Goal: Transaction & Acquisition: Purchase product/service

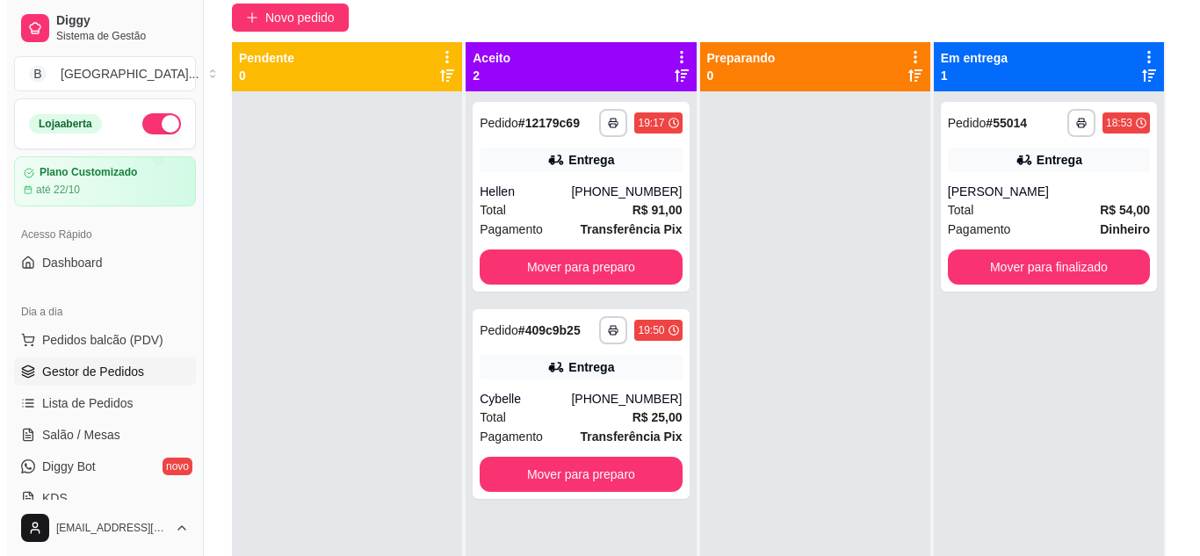
scroll to position [145, 0]
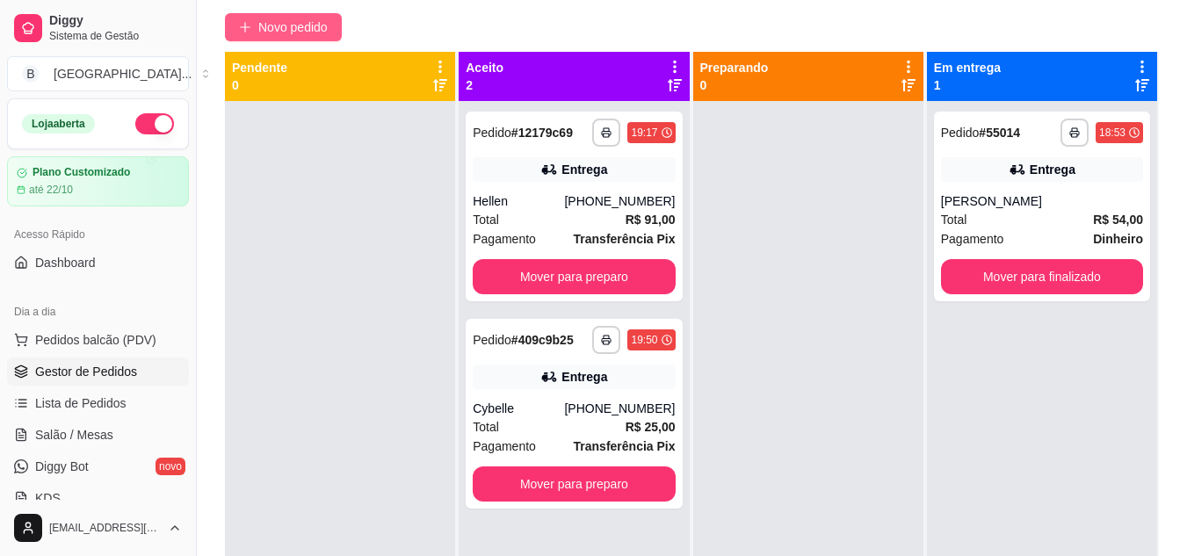
click at [299, 27] on span "Novo pedido" at bounding box center [292, 27] width 69 height 19
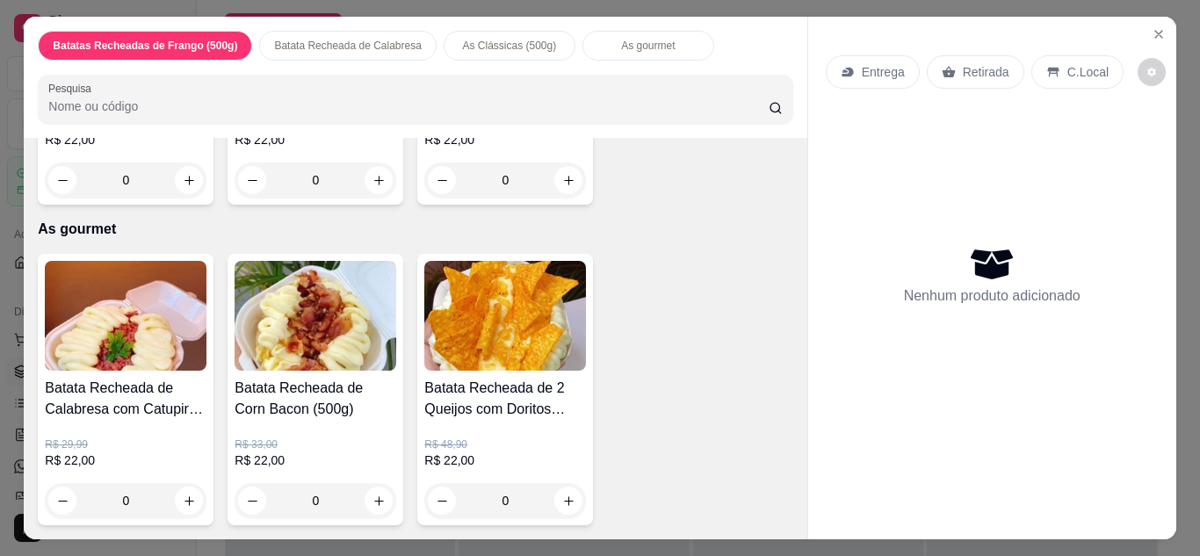
scroll to position [1569, 0]
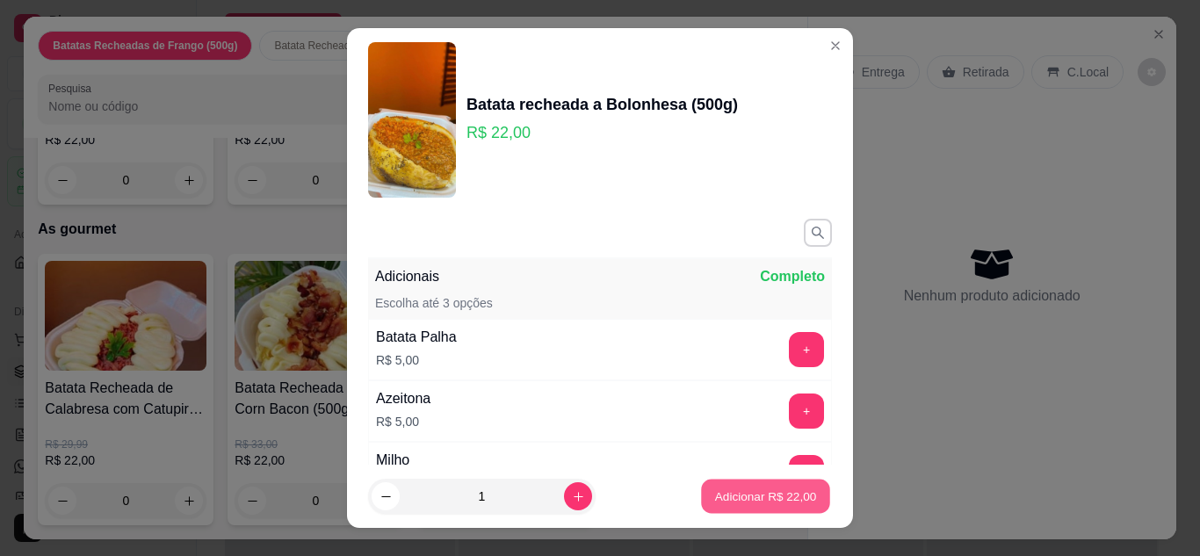
click at [718, 495] on p "Adicionar R$ 22,00" at bounding box center [766, 496] width 102 height 17
type input "1"
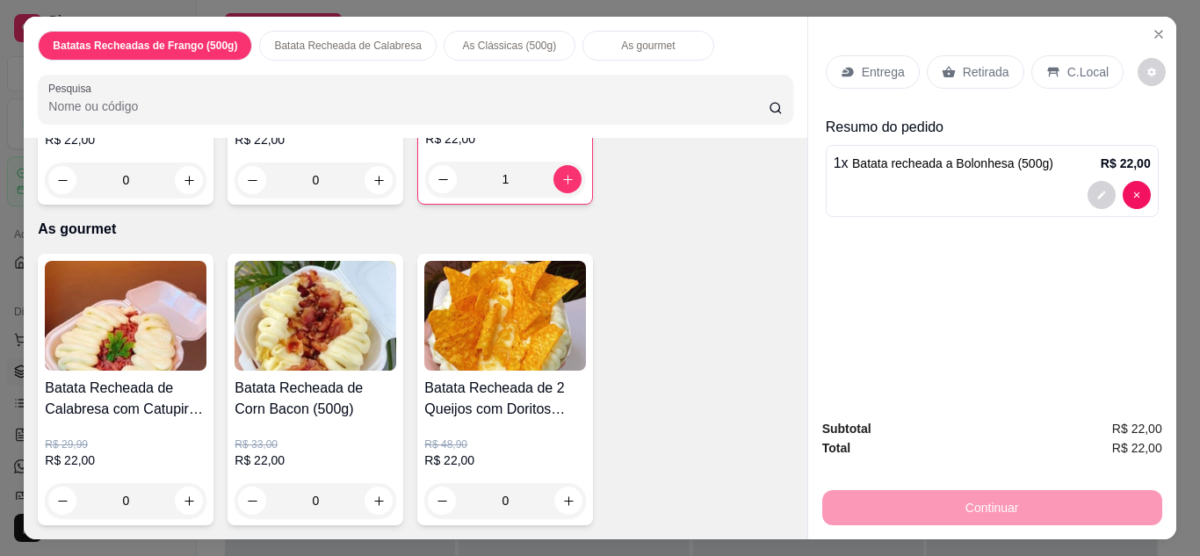
click at [863, 76] on div "Entrega" at bounding box center [873, 71] width 94 height 33
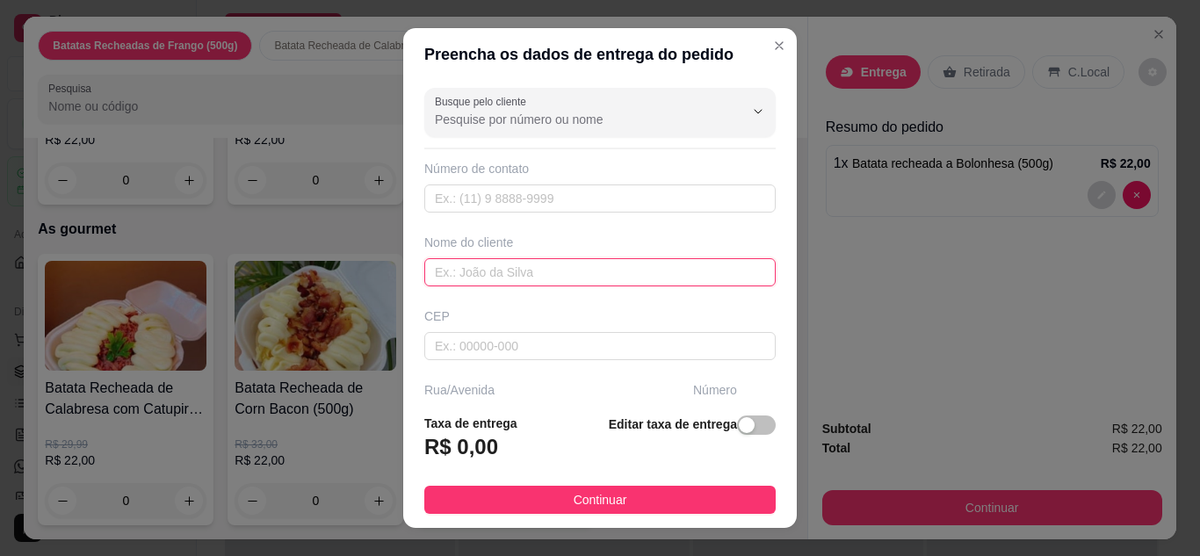
click at [482, 282] on input "text" at bounding box center [599, 272] width 351 height 28
type input "[PERSON_NAME]"
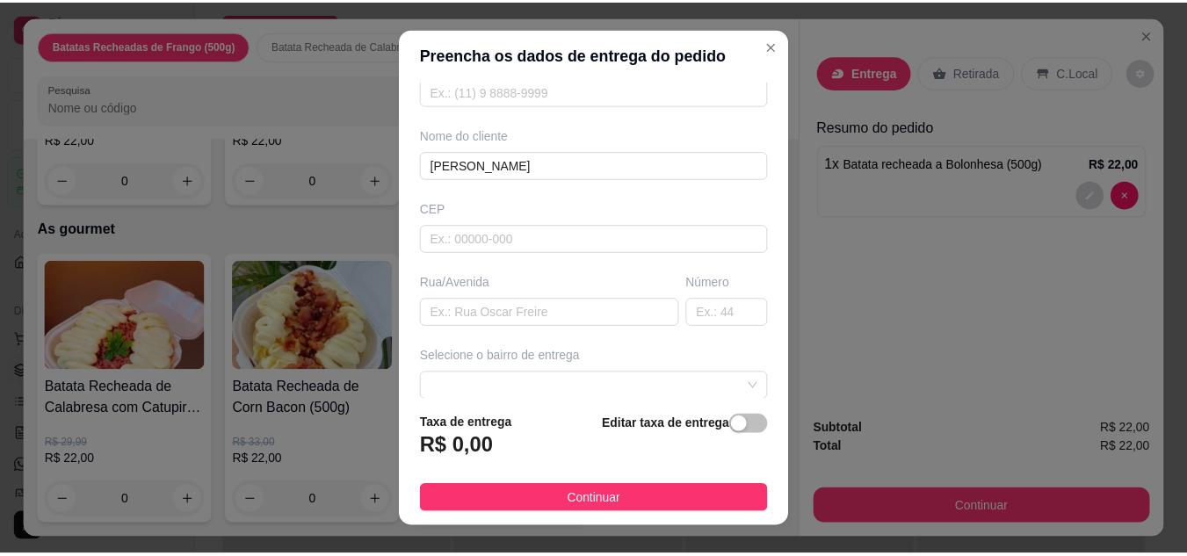
scroll to position [118, 0]
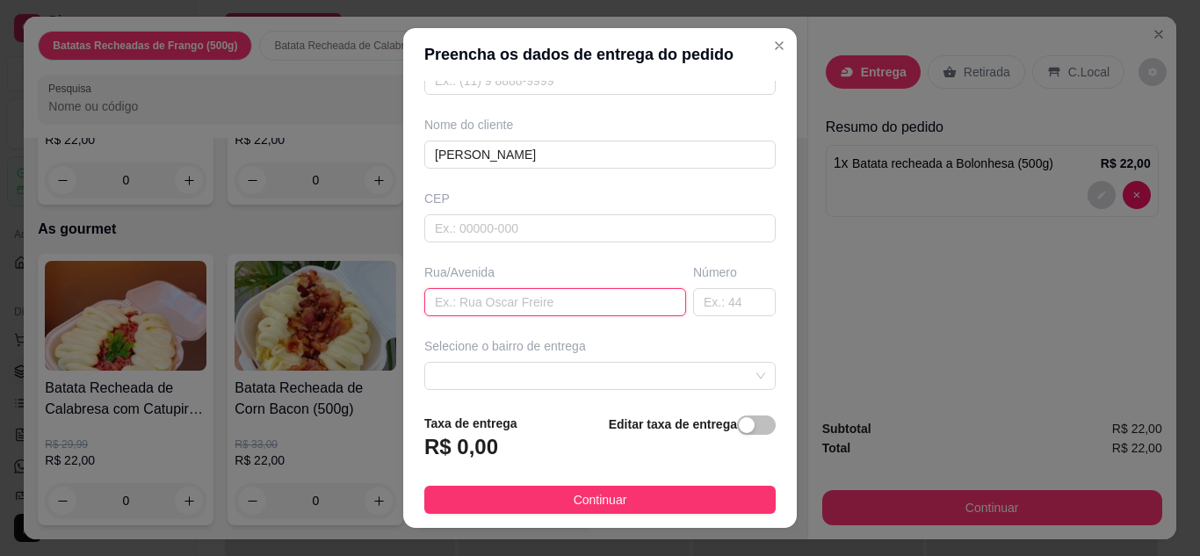
click at [557, 314] on input "text" at bounding box center [555, 302] width 262 height 28
type input "Rua [PERSON_NAME]"
click at [705, 303] on input "text" at bounding box center [734, 302] width 83 height 28
type input "188"
click at [741, 433] on span "button" at bounding box center [756, 424] width 39 height 19
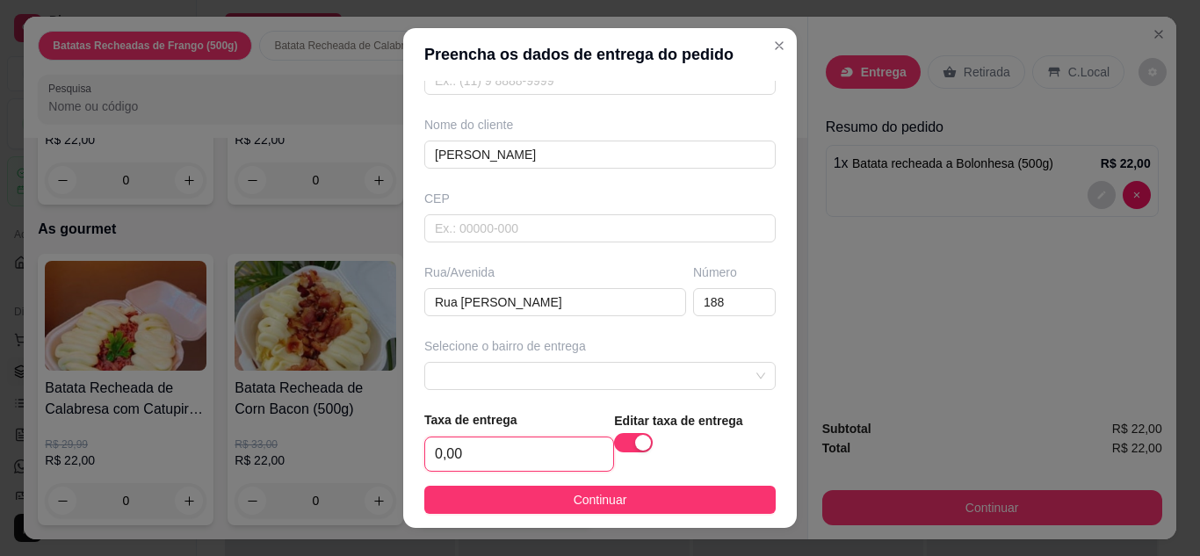
click at [538, 447] on input "0,00" at bounding box center [519, 453] width 188 height 33
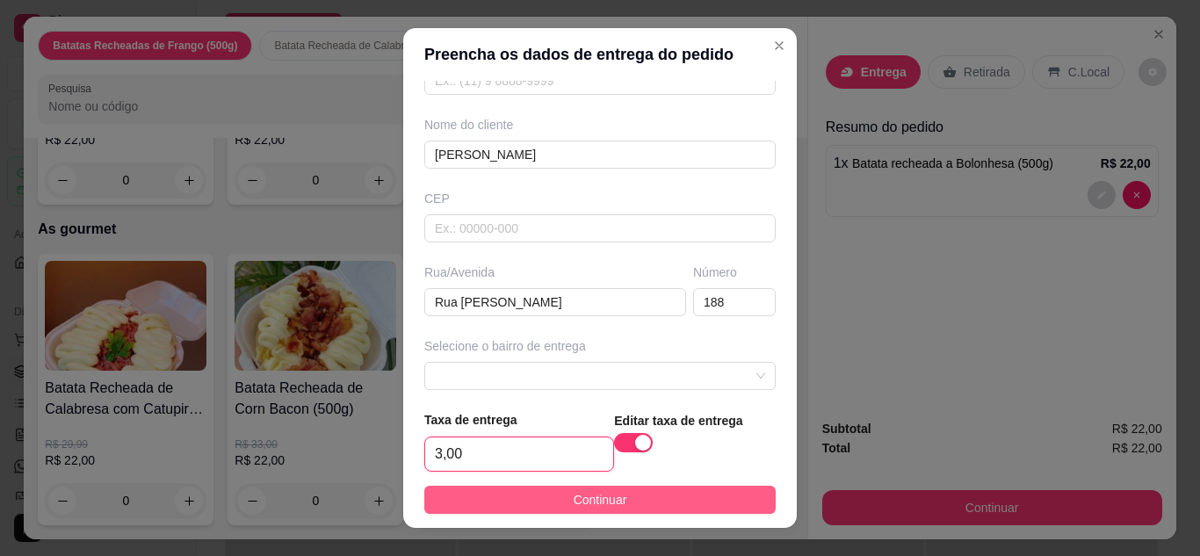
type input "3,00"
click at [581, 501] on span "Continuar" at bounding box center [601, 499] width 54 height 19
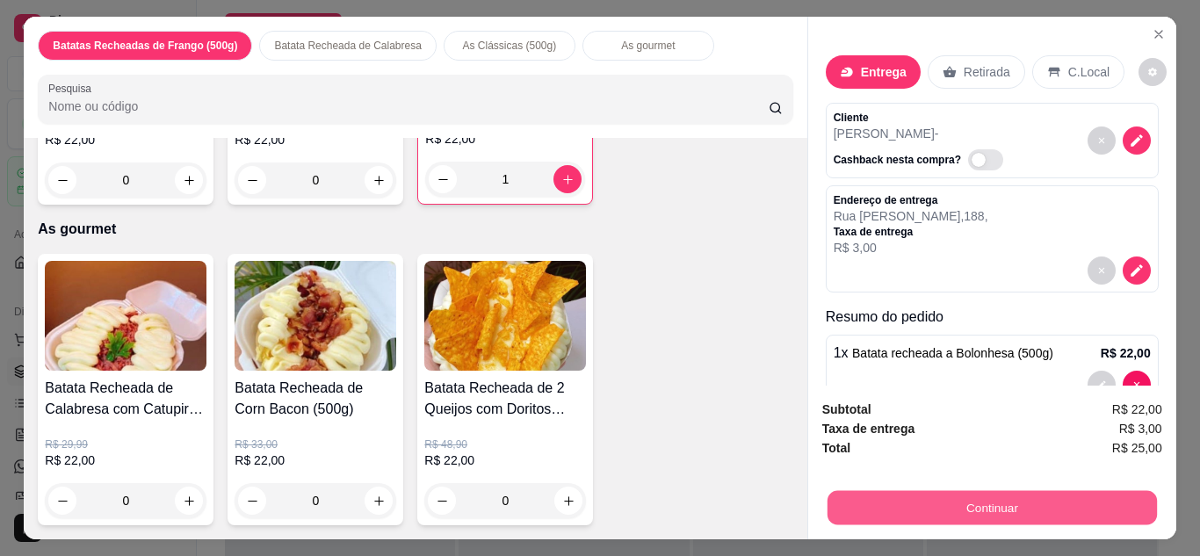
click at [946, 514] on button "Continuar" at bounding box center [990, 508] width 329 height 34
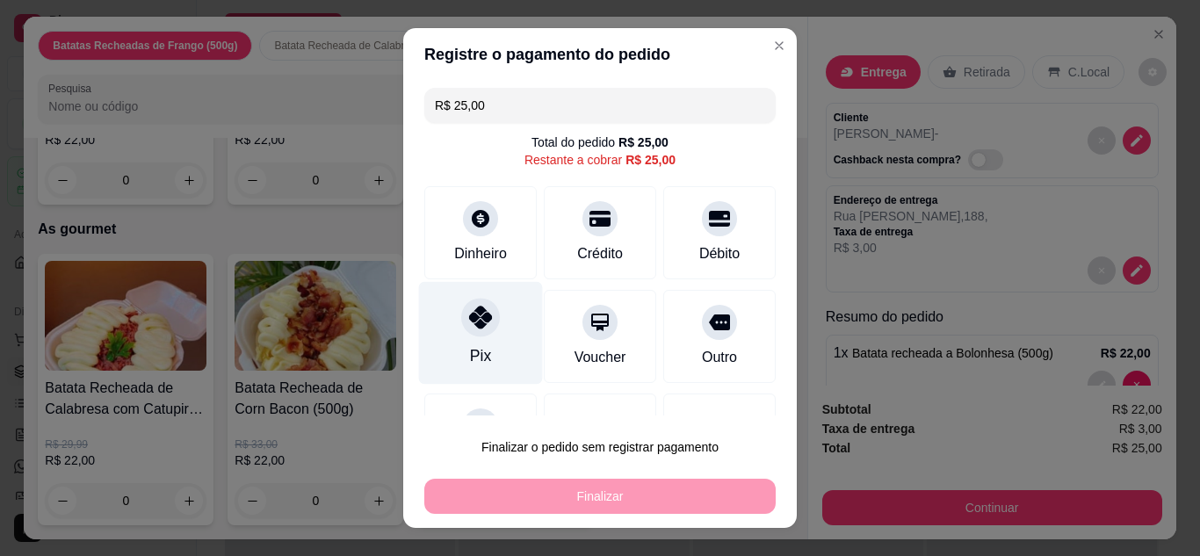
click at [480, 329] on div at bounding box center [480, 317] width 39 height 39
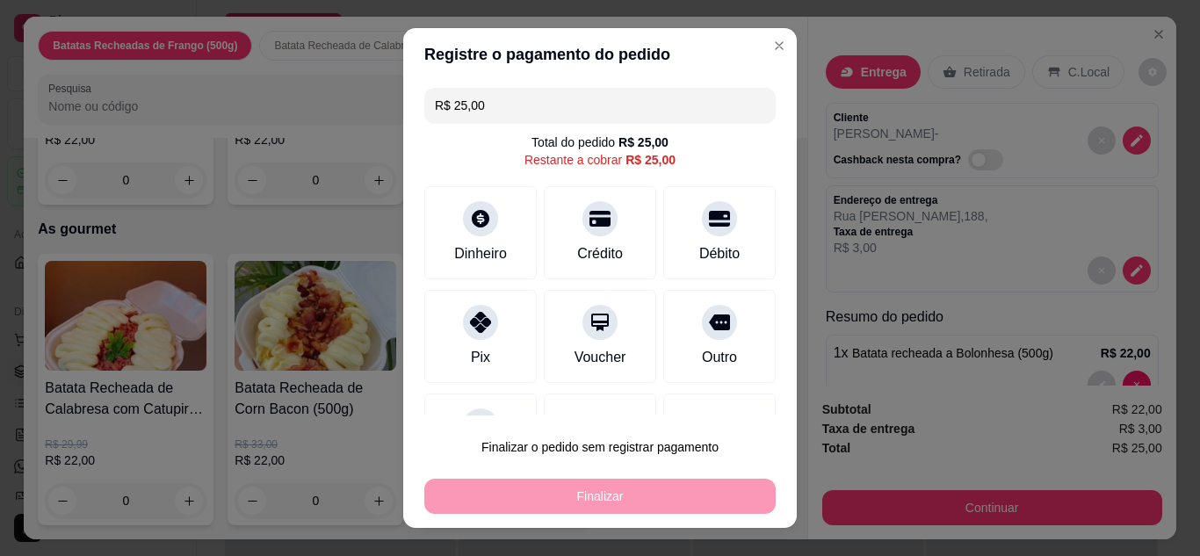
type input "R$ 0,00"
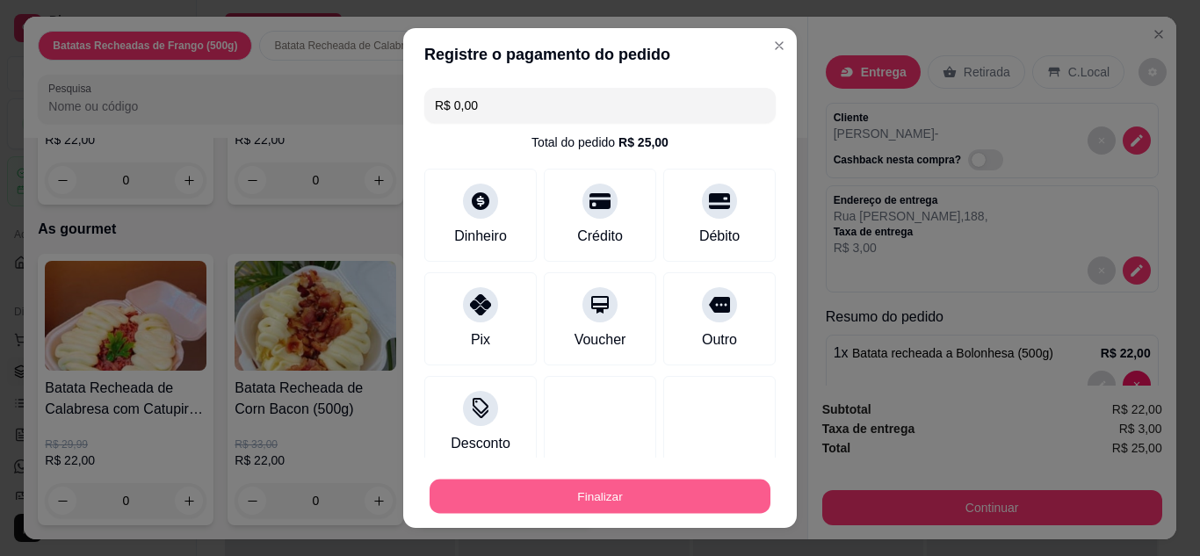
click at [537, 508] on button "Finalizar" at bounding box center [599, 497] width 341 height 34
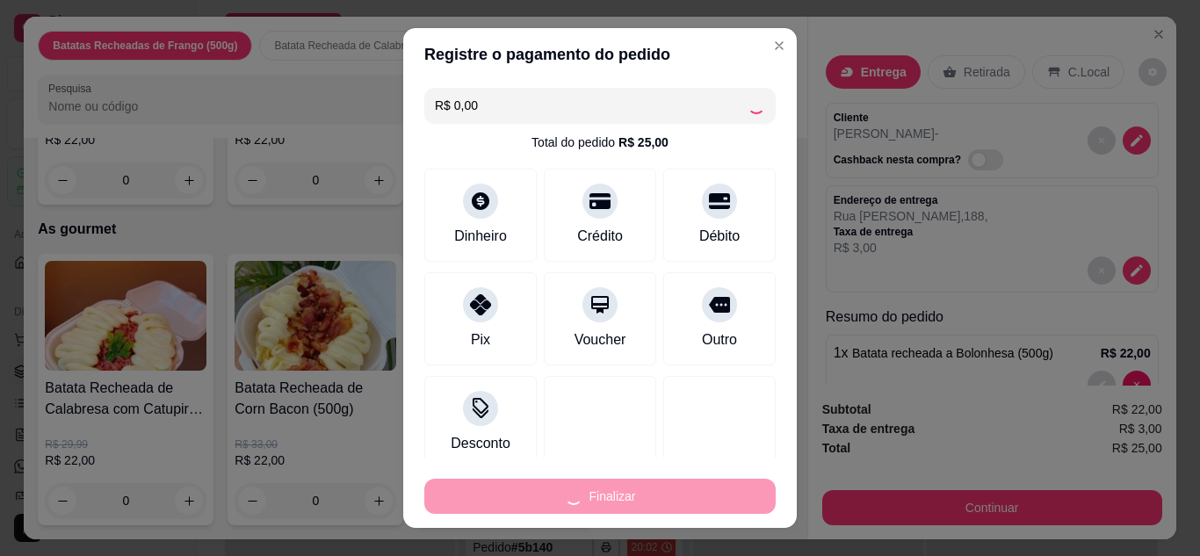
type input "0"
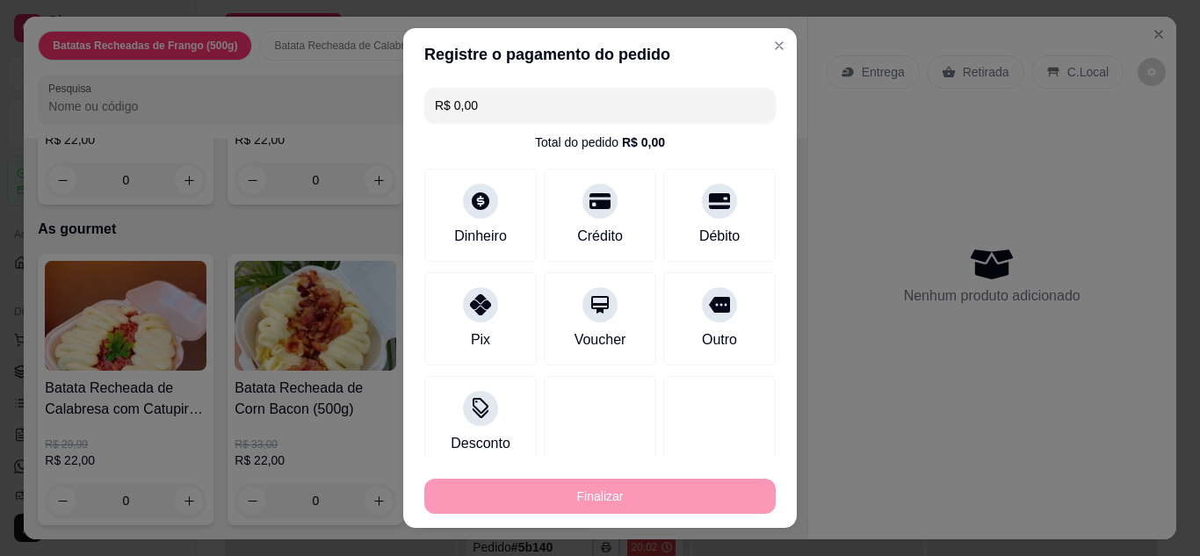
type input "-R$ 25,00"
